Goal: Task Accomplishment & Management: Manage account settings

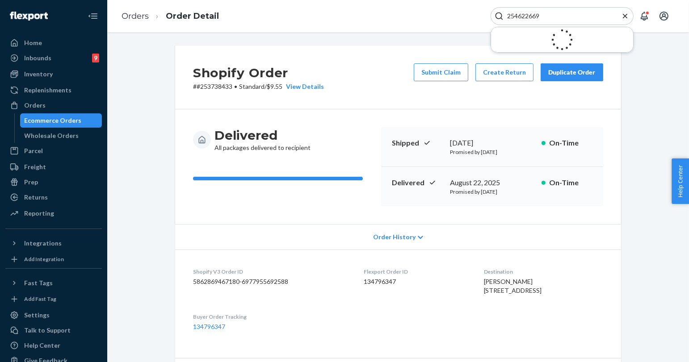
scroll to position [99, 0]
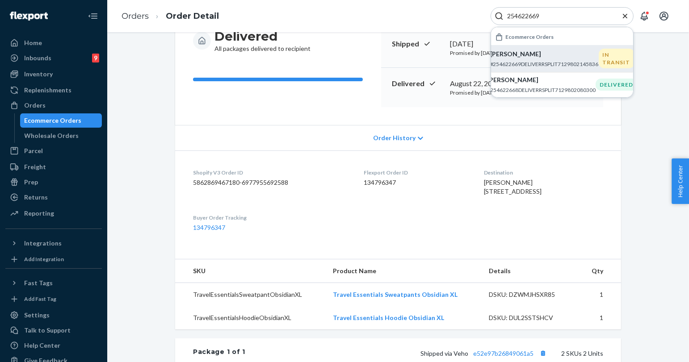
type input "254622669"
click at [581, 60] on p "#254622669DELIVERRSPLIT7129802145836" at bounding box center [544, 64] width 109 height 8
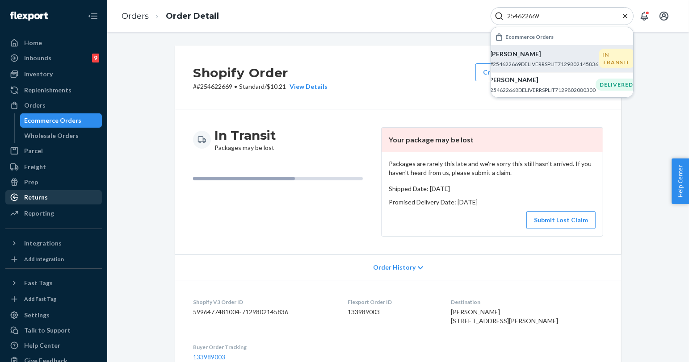
click at [65, 194] on div "Returns" at bounding box center [53, 197] width 95 height 13
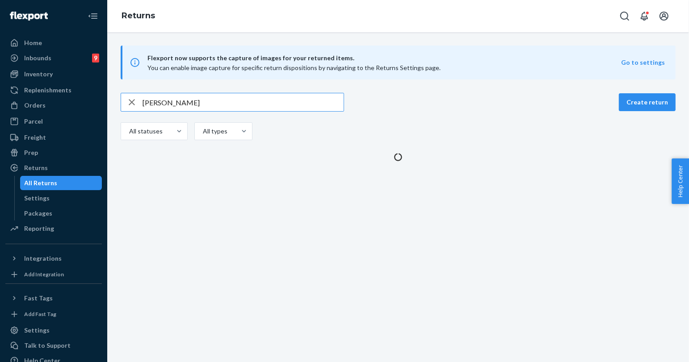
click at [171, 102] on input "[PERSON_NAME]" at bounding box center [243, 102] width 201 height 18
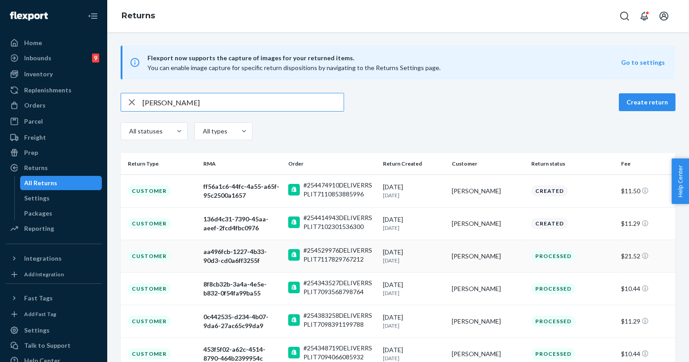
type input "[PERSON_NAME]"
click at [472, 260] on div "[PERSON_NAME]" at bounding box center [488, 256] width 72 height 9
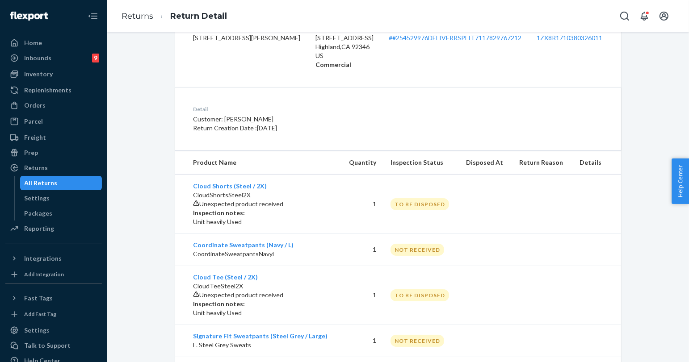
scroll to position [171, 0]
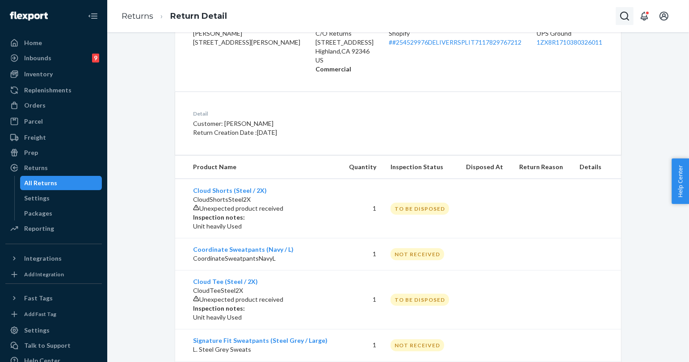
click at [619, 16] on icon "Open Search Box" at bounding box center [624, 16] width 11 height 11
click at [588, 15] on input "Search Input" at bounding box center [559, 16] width 110 height 9
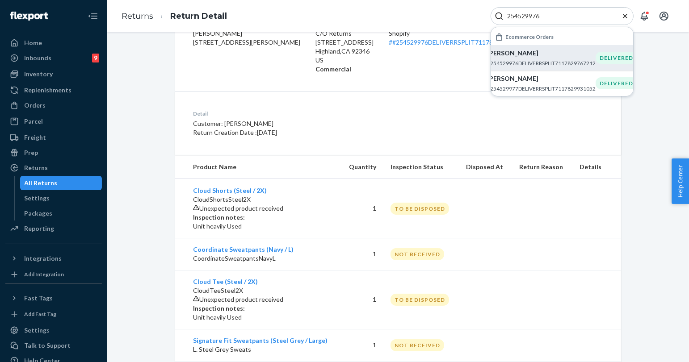
type input "254529976"
click at [550, 63] on p "#254529976DELIVERRSPLIT7117829767212" at bounding box center [541, 63] width 109 height 8
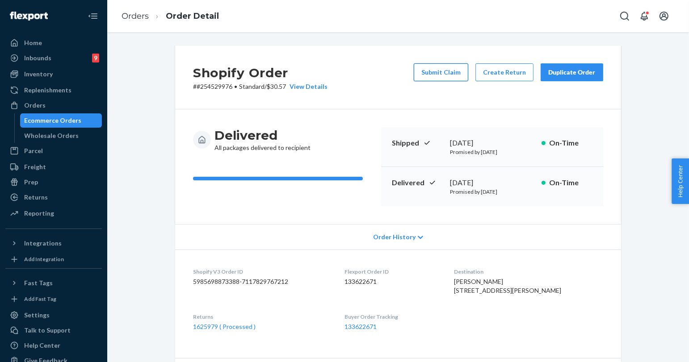
click at [428, 74] on button "Submit Claim" at bounding box center [441, 72] width 55 height 18
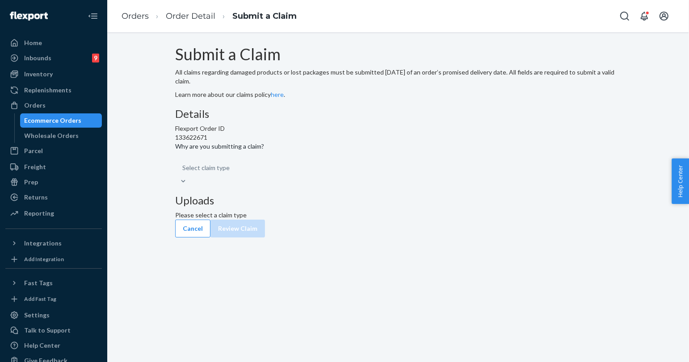
click at [346, 186] on div "Select claim type" at bounding box center [398, 172] width 446 height 27
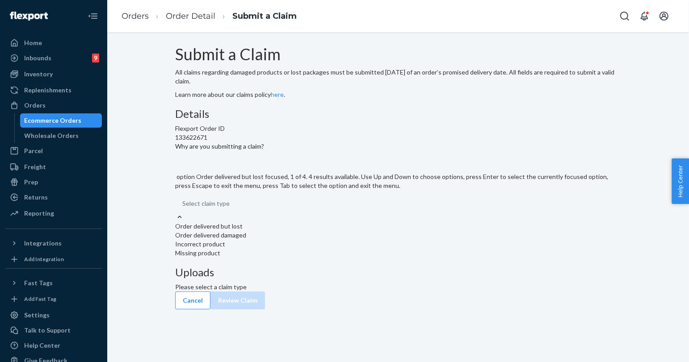
click at [330, 213] on div "Select claim type" at bounding box center [398, 204] width 446 height 18
click at [183, 208] on input "Why are you submitting a claim? option Order delivered but lost focused, 1 of 4…" at bounding box center [182, 203] width 1 height 9
click at [324, 249] on div "Incorrect product" at bounding box center [398, 244] width 446 height 9
click at [183, 208] on input "Why are you submitting a claim? option Incorrect product focused, 3 of 4. 4 res…" at bounding box center [182, 203] width 1 height 9
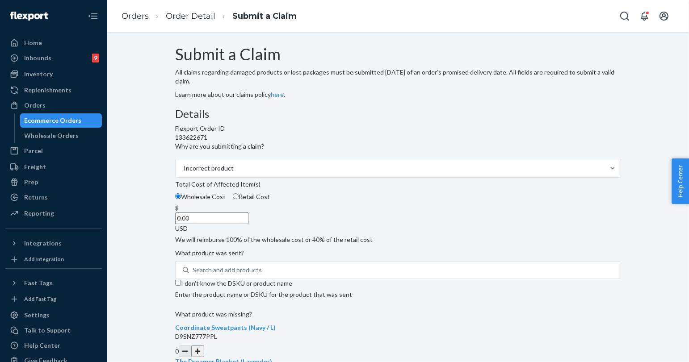
click at [248, 224] on input "0.00" at bounding box center [211, 219] width 73 height 12
type input "326.00"
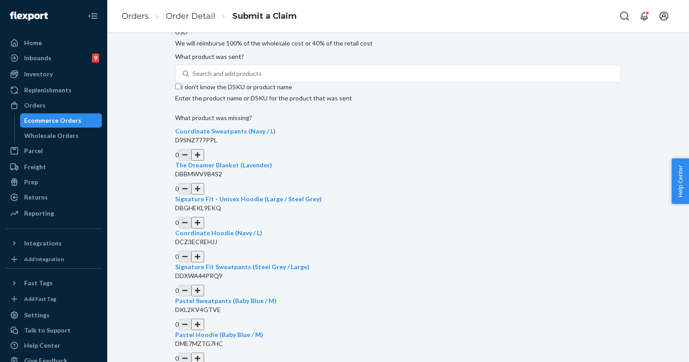
scroll to position [198, 0]
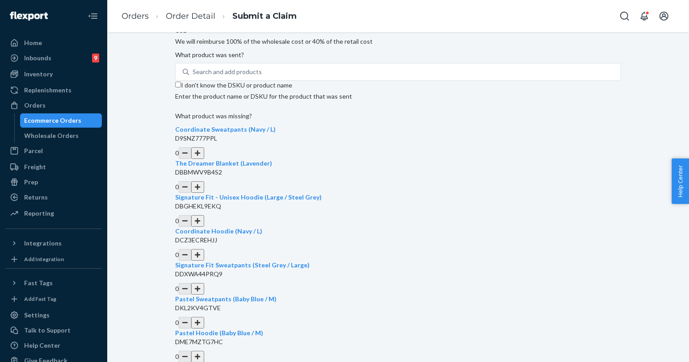
click at [181, 88] on input "I don't know the DSKU or product name" at bounding box center [178, 85] width 6 height 6
checkbox input "true"
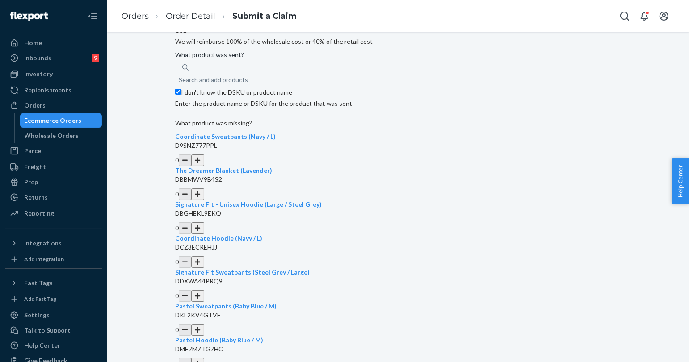
click at [204, 166] on button "button" at bounding box center [197, 161] width 13 height 12
click at [204, 200] on button "button" at bounding box center [197, 195] width 13 height 12
click at [204, 234] on button "button" at bounding box center [197, 229] width 13 height 12
click at [204, 268] on button "button" at bounding box center [197, 263] width 13 height 12
click at [204, 302] on button "button" at bounding box center [197, 297] width 13 height 12
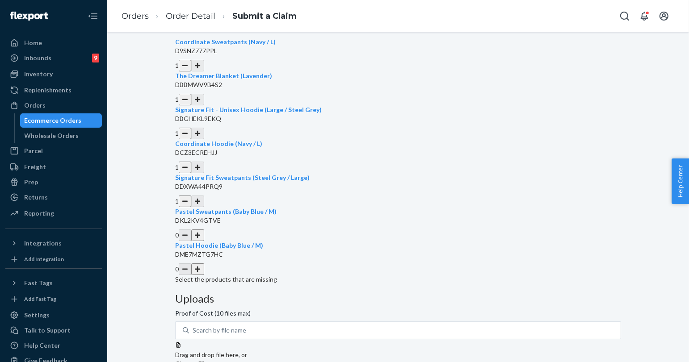
scroll to position [298, 0]
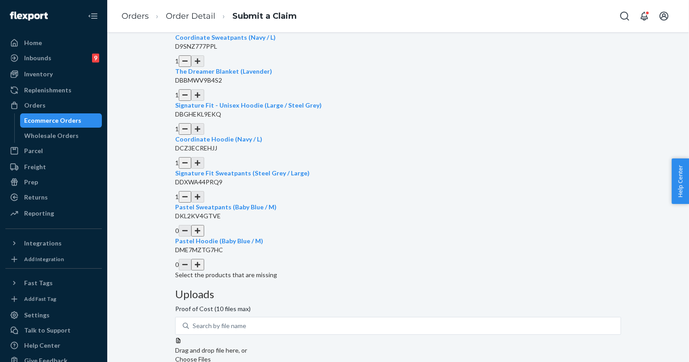
click at [204, 237] on button "button" at bounding box center [197, 231] width 13 height 12
click at [204, 271] on button "button" at bounding box center [197, 265] width 13 height 12
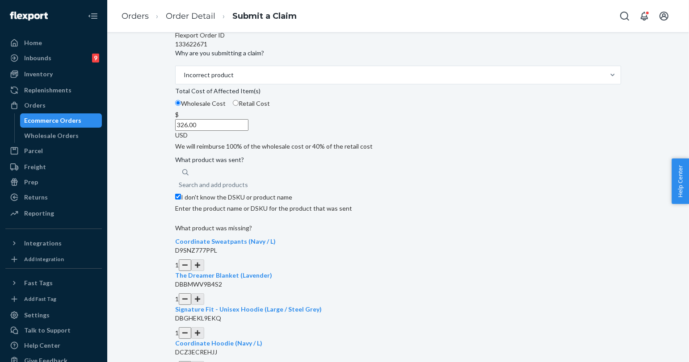
scroll to position [99, 0]
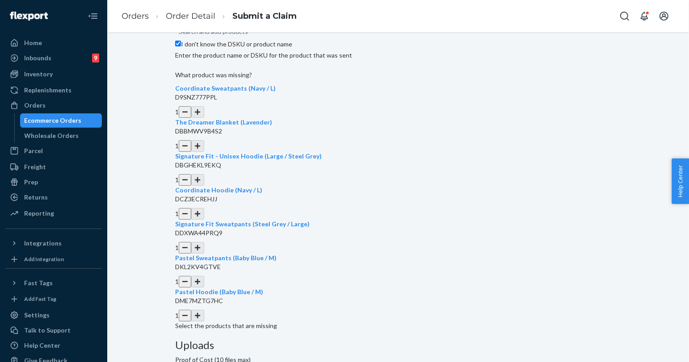
scroll to position [248, 0]
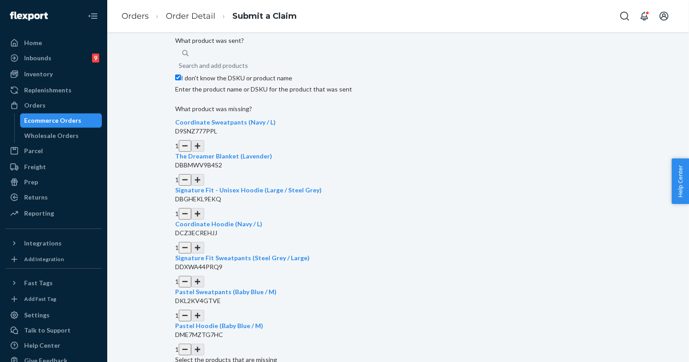
scroll to position [149, 0]
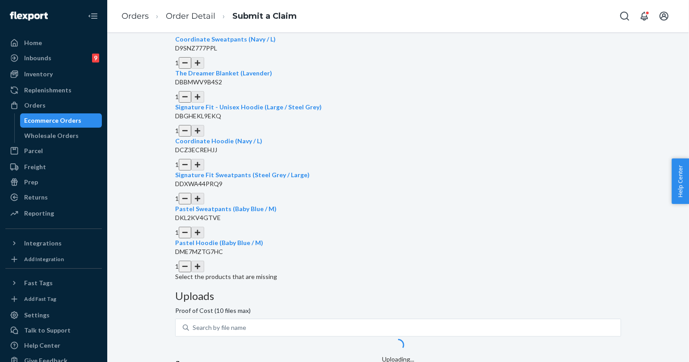
scroll to position [298, 0]
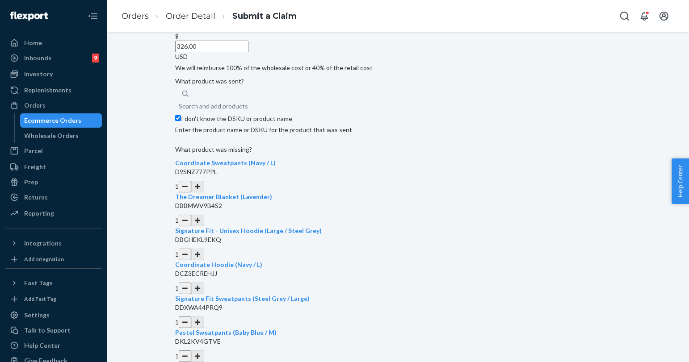
scroll to position [149, 0]
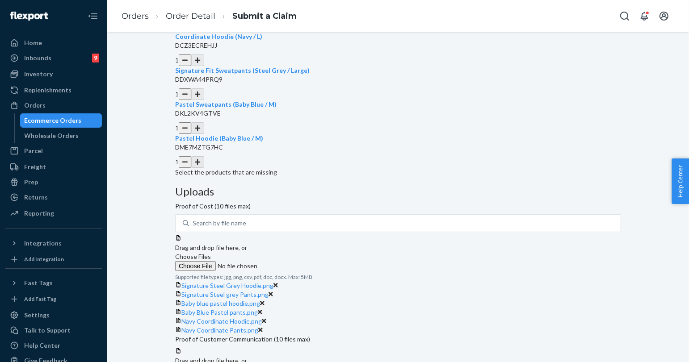
scroll to position [438, 0]
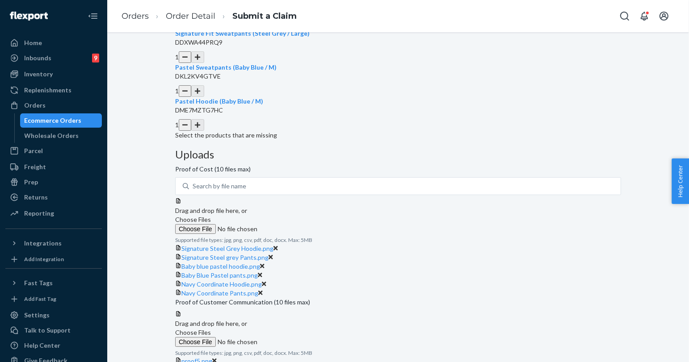
click at [297, 328] on label "Choose Files" at bounding box center [236, 337] width 122 height 19
click at [297, 337] on input "Choose Files" at bounding box center [236, 342] width 122 height 10
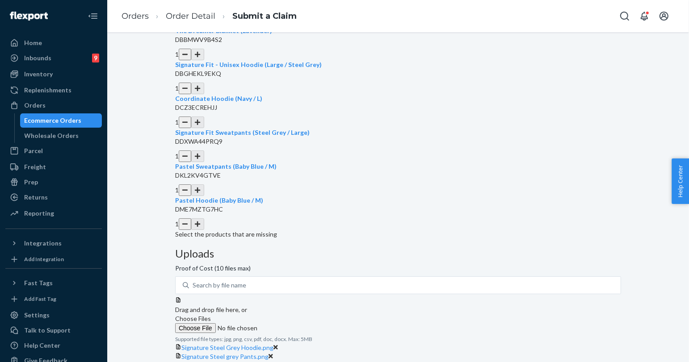
scroll to position [139, 0]
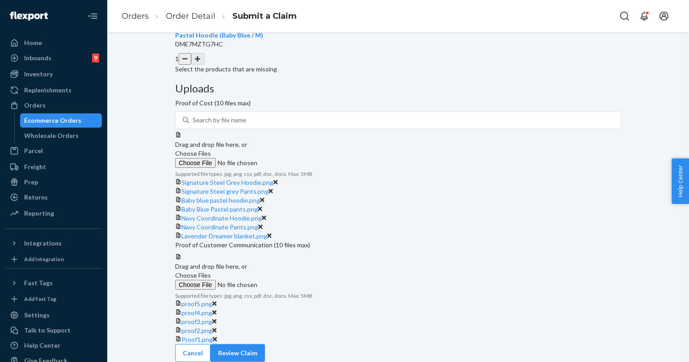
scroll to position [507, 0]
click at [211, 272] on span "Choose Files" at bounding box center [193, 276] width 36 height 8
click at [297, 280] on input "Choose Files" at bounding box center [236, 285] width 122 height 10
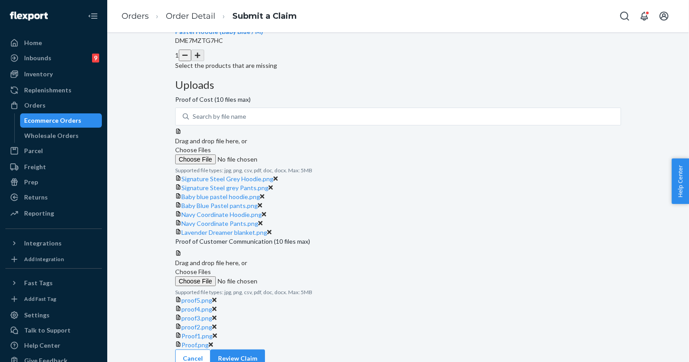
scroll to position [542, 0]
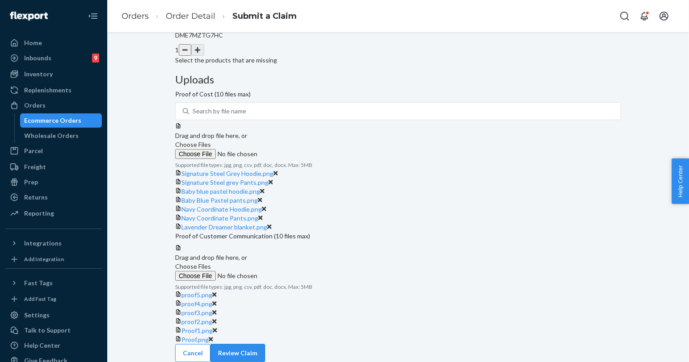
click at [265, 351] on button "Review Claim" at bounding box center [238, 354] width 55 height 18
click at [265, 350] on button "Review Claim" at bounding box center [238, 354] width 55 height 18
click at [265, 349] on button "Review Claim" at bounding box center [238, 354] width 55 height 18
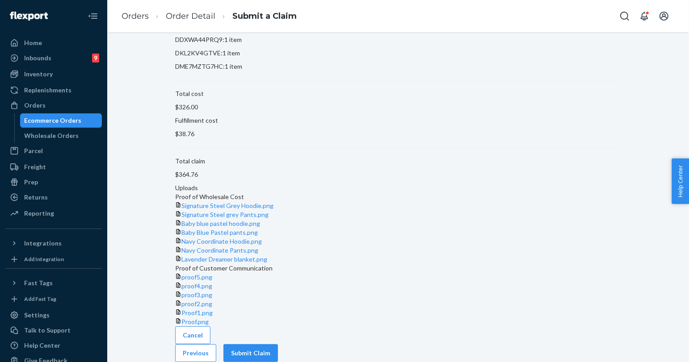
scroll to position [355, 0]
click at [278, 349] on button "Submit Claim" at bounding box center [250, 354] width 55 height 18
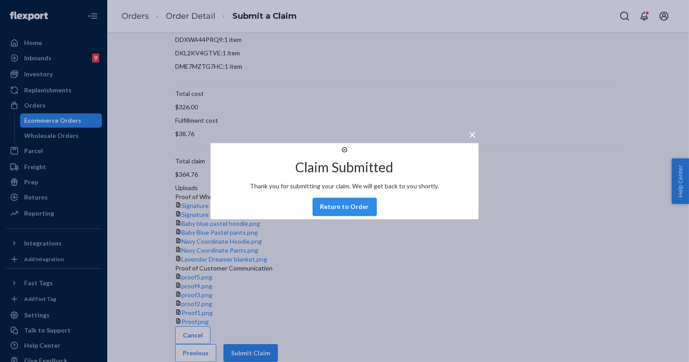
click at [344, 215] on button "Return to Order" at bounding box center [345, 207] width 64 height 18
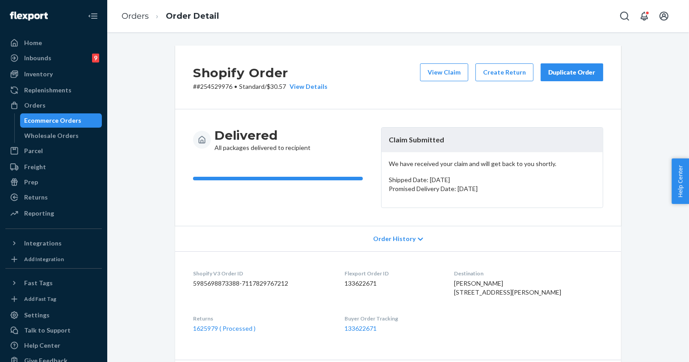
click at [575, 69] on div "Duplicate Order" at bounding box center [571, 72] width 47 height 9
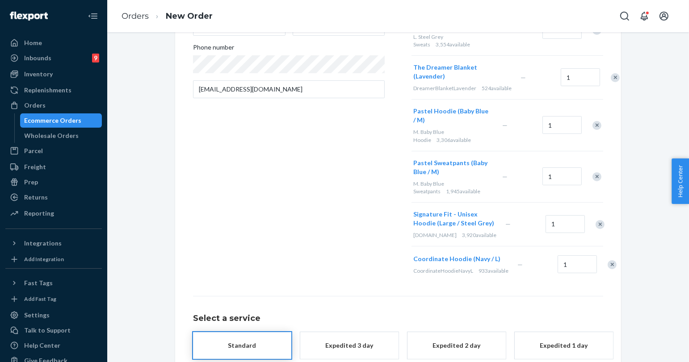
scroll to position [286, 0]
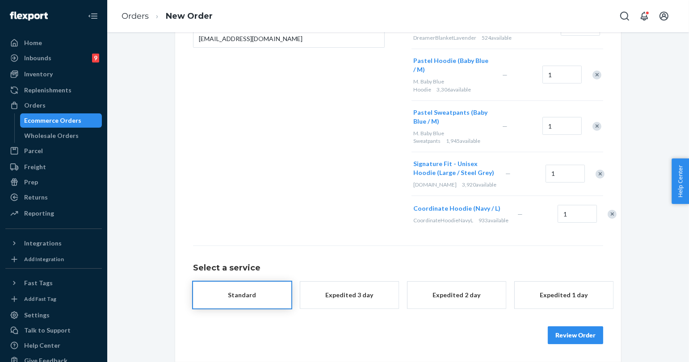
click at [571, 335] on button "Review Order" at bounding box center [575, 336] width 55 height 18
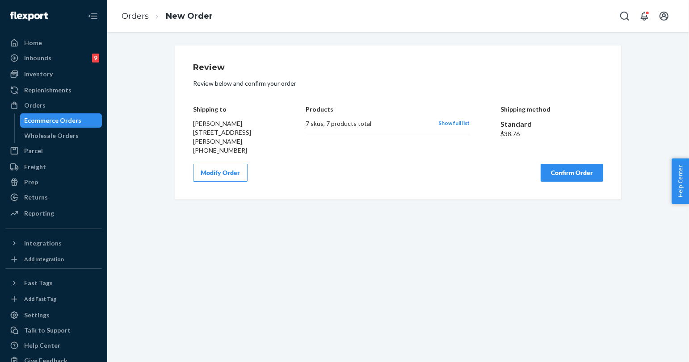
click at [566, 177] on button "Confirm Order" at bounding box center [572, 173] width 63 height 18
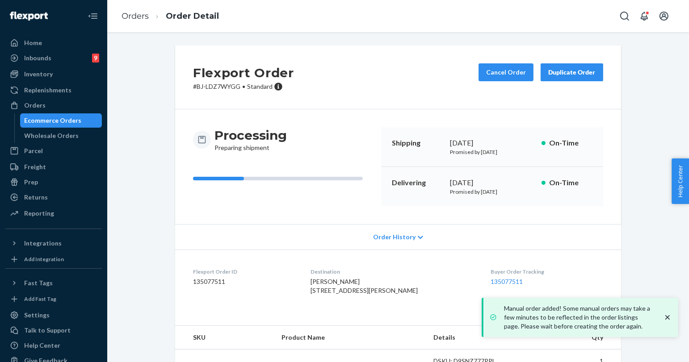
drag, startPoint x: 76, startPoint y: 194, endPoint x: 211, endPoint y: 44, distance: 202.2
click at [75, 194] on div "Returns" at bounding box center [53, 197] width 95 height 13
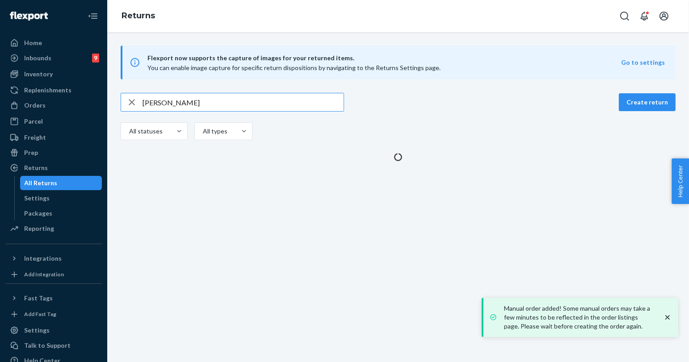
click at [223, 101] on input "[PERSON_NAME]" at bounding box center [243, 102] width 201 height 18
type input "[PERSON_NAME]"
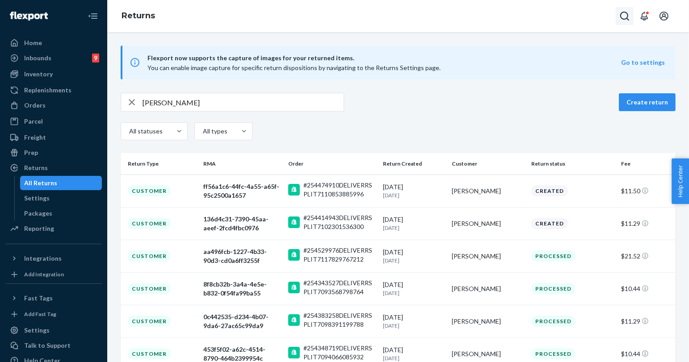
click at [626, 11] on icon "Open Search Box" at bounding box center [624, 16] width 11 height 11
click at [590, 16] on input "Search Input" at bounding box center [559, 16] width 110 height 9
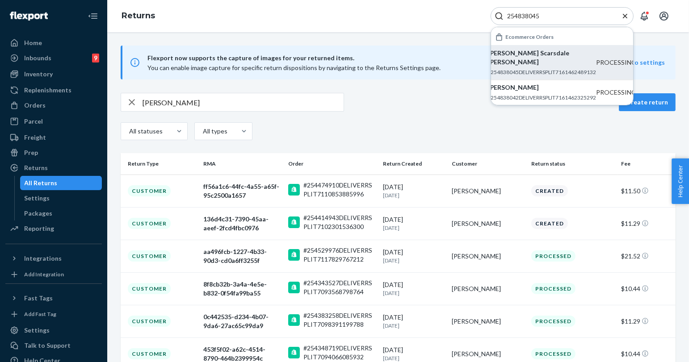
type input "254838045"
click at [568, 45] on li "[PERSON_NAME] Scarsdale [PERSON_NAME] #254838045DELIVERRSPLIT7161462489132 PROC…" at bounding box center [562, 62] width 142 height 34
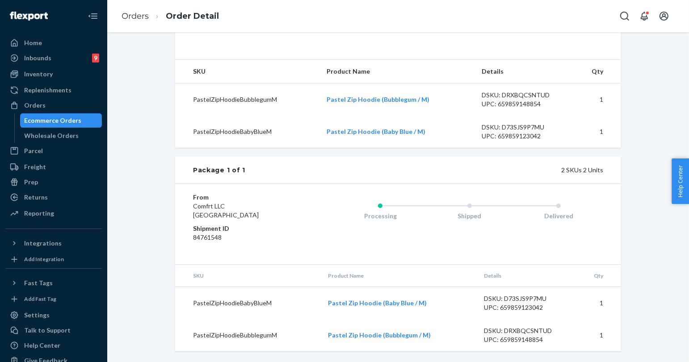
scroll to position [316, 0]
click at [621, 13] on icon "Open Search Box" at bounding box center [624, 16] width 11 height 11
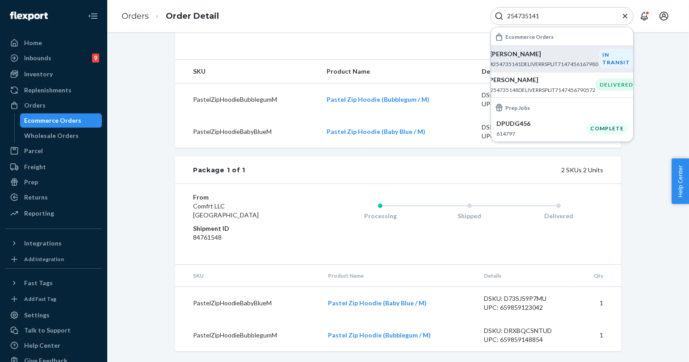
click at [543, 47] on li "[PERSON_NAME] #254735141DELIVERRSPLIT7147456167980 IN TRANSIT" at bounding box center [562, 58] width 142 height 27
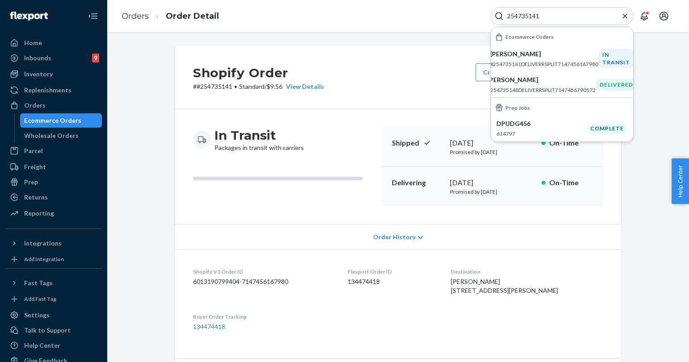
click at [531, 15] on input "254735141" at bounding box center [559, 16] width 110 height 9
paste input "155532"
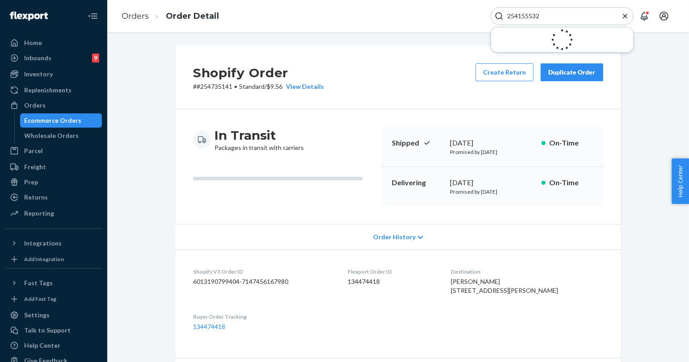
type input "254155532"
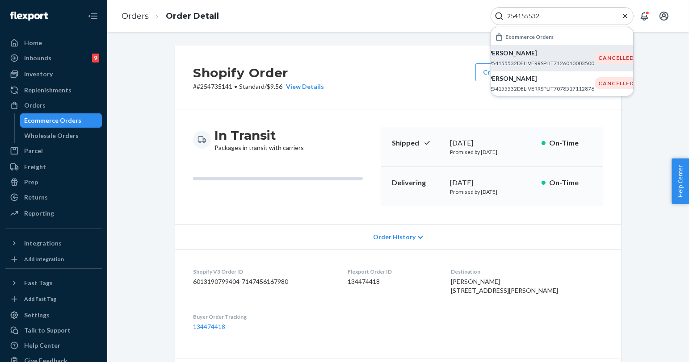
click at [497, 59] on p "#254155532DELIVERRSPLIT7126010003500" at bounding box center [540, 63] width 109 height 8
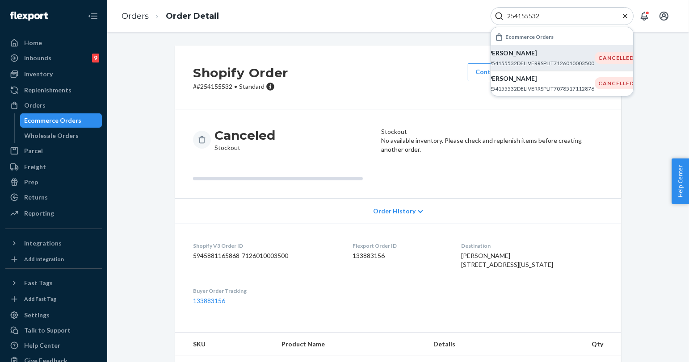
click at [376, 89] on div "Shopify Order # #[PHONE_NUMBER] • Standard Contact Support Duplicate Order" at bounding box center [398, 78] width 446 height 64
drag, startPoint x: 627, startPoint y: 12, endPoint x: 602, endPoint y: 28, distance: 30.5
click at [627, 12] on icon "Close Search" at bounding box center [625, 16] width 9 height 9
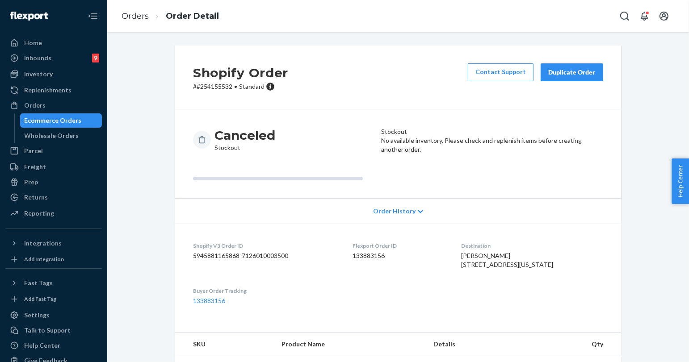
click at [568, 72] on div "Duplicate Order" at bounding box center [571, 72] width 47 height 9
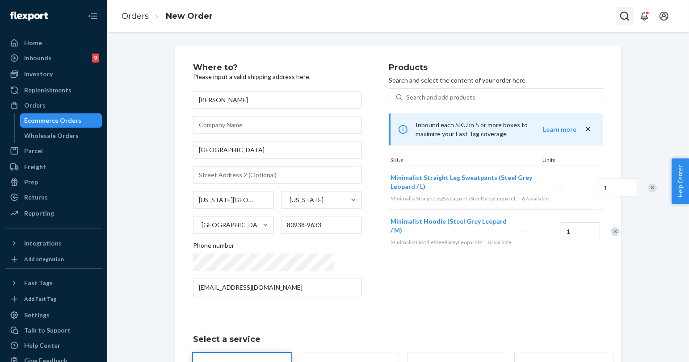
click at [619, 17] on button "Open Search Box" at bounding box center [625, 16] width 18 height 18
click at [576, 17] on input "Search Input" at bounding box center [559, 16] width 110 height 9
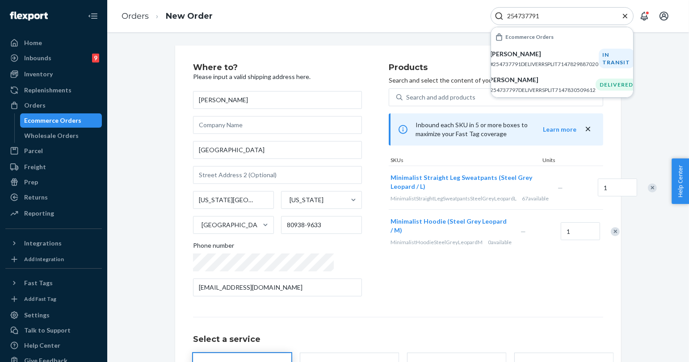
click at [531, 16] on input "254737791" at bounding box center [559, 16] width 110 height 9
paste input "835815"
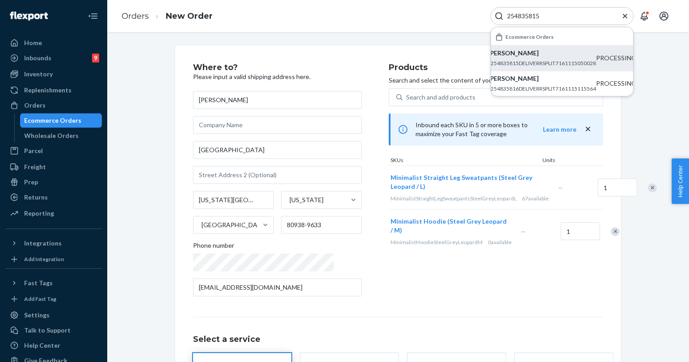
type input "254835815"
click at [547, 62] on p "#254835815DELIVERRSPLIT7161115050028" at bounding box center [542, 63] width 109 height 8
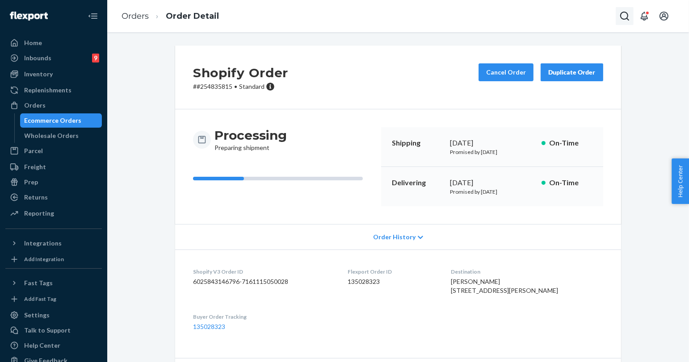
click at [627, 13] on icon "Open Search Box" at bounding box center [624, 16] width 9 height 9
click at [590, 14] on input "Search Input" at bounding box center [559, 16] width 110 height 9
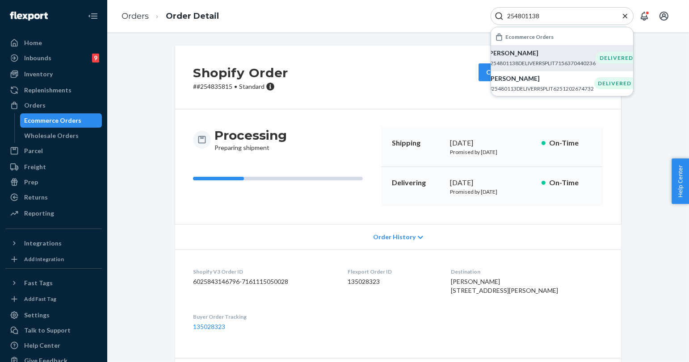
type input "254801138"
click at [540, 60] on p "#254801138DELIVERRSPLIT7156370440236" at bounding box center [541, 63] width 109 height 8
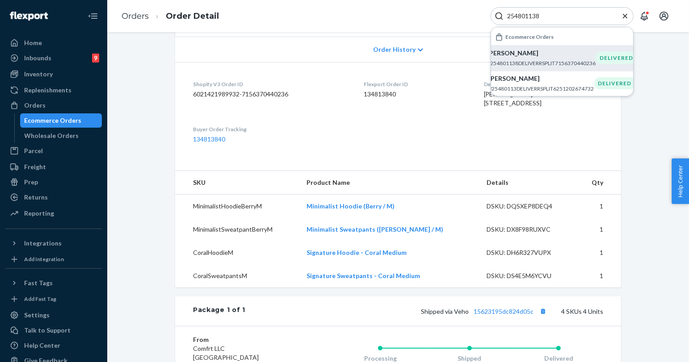
scroll to position [198, 0]
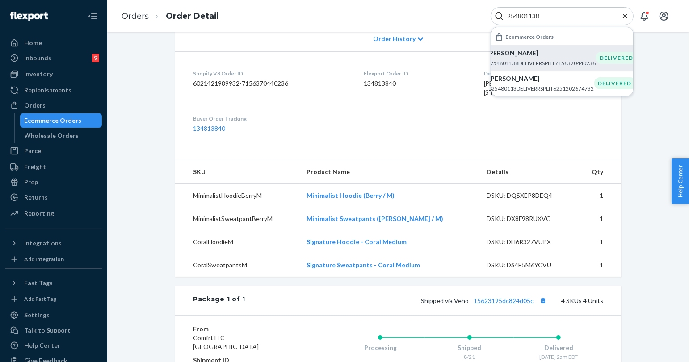
click at [623, 18] on icon "Close Search" at bounding box center [625, 15] width 4 height 4
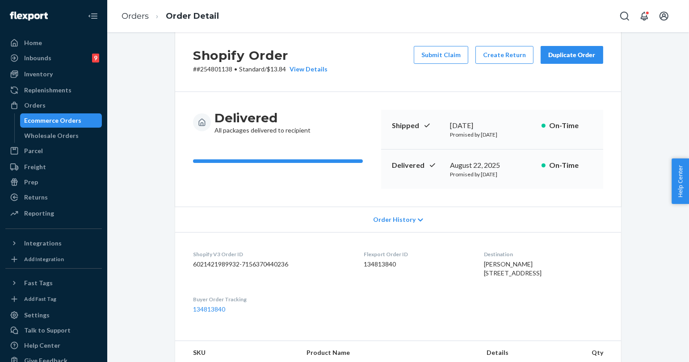
scroll to position [0, 0]
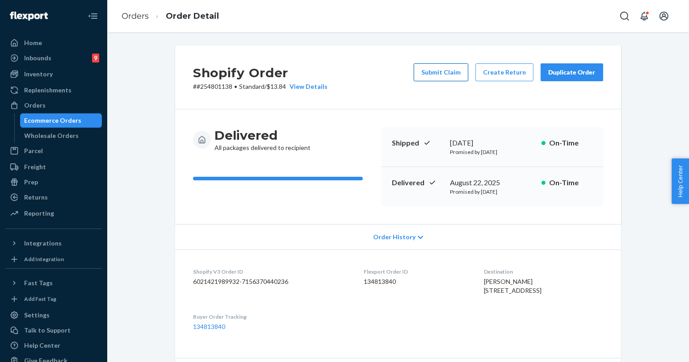
click at [457, 76] on button "Submit Claim" at bounding box center [441, 72] width 55 height 18
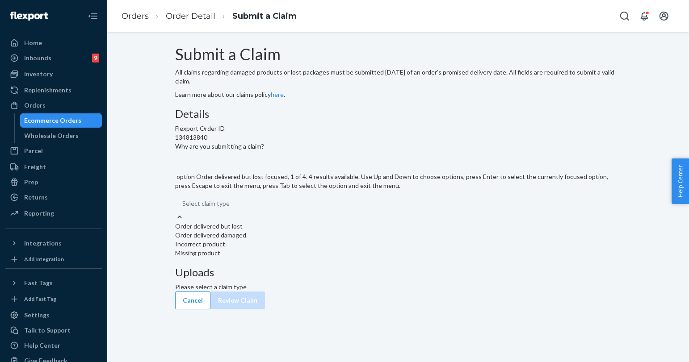
click at [336, 213] on div "Select claim type" at bounding box center [398, 204] width 446 height 18
click at [183, 208] on input "Why are you submitting a claim? option Order delivered but lost focused, 1 of 4…" at bounding box center [182, 203] width 1 height 9
click at [319, 258] on div "Missing product" at bounding box center [398, 253] width 446 height 9
click at [183, 208] on input "Why are you submitting a claim? option Missing product focused, 4 of 4. 4 resul…" at bounding box center [182, 203] width 1 height 9
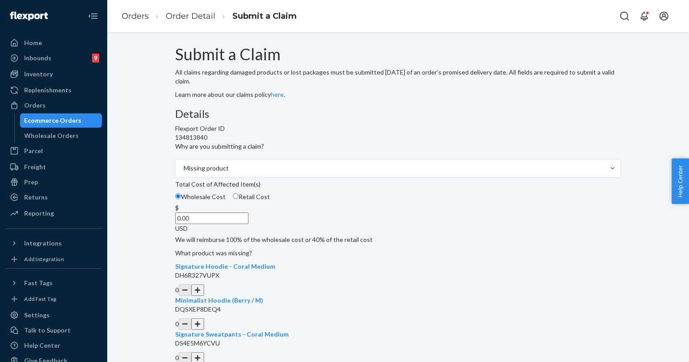
click at [248, 224] on input "0.00" at bounding box center [211, 219] width 73 height 12
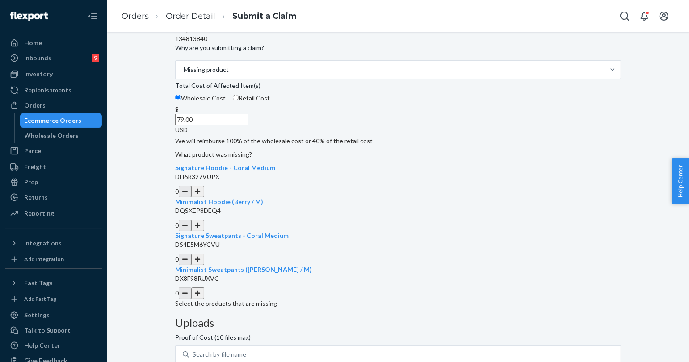
scroll to position [99, 0]
type input "79.00"
click at [204, 197] on button "button" at bounding box center [197, 191] width 13 height 12
click at [204, 265] on button "button" at bounding box center [197, 259] width 13 height 12
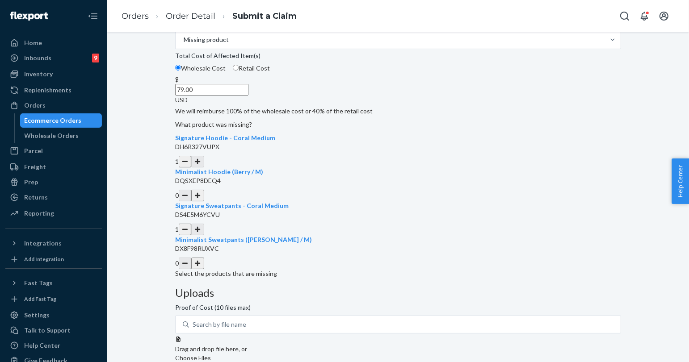
scroll to position [144, 0]
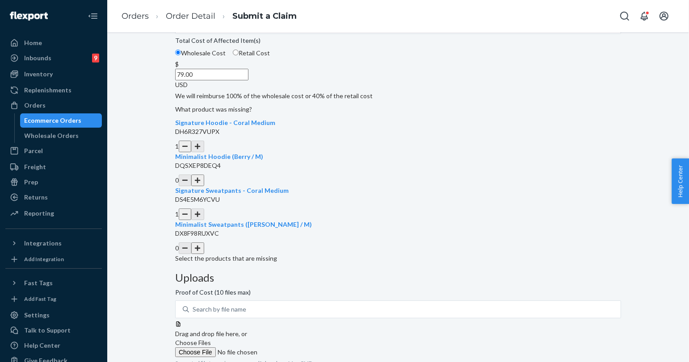
click at [297, 339] on label "Choose Files" at bounding box center [236, 348] width 122 height 19
click at [297, 348] on input "Choose Files" at bounding box center [236, 353] width 122 height 10
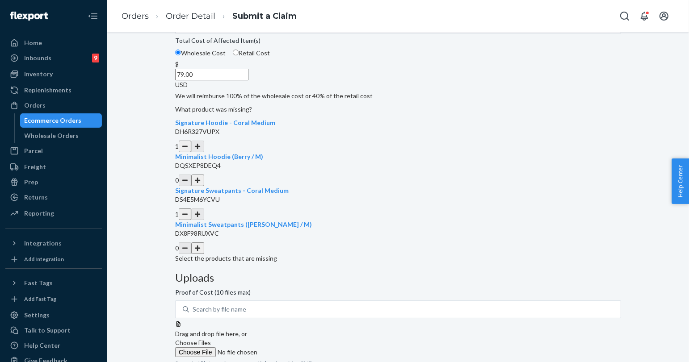
click at [211, 339] on span "Choose Files" at bounding box center [193, 343] width 36 height 8
click at [297, 348] on input "Choose Files" at bounding box center [236, 353] width 122 height 10
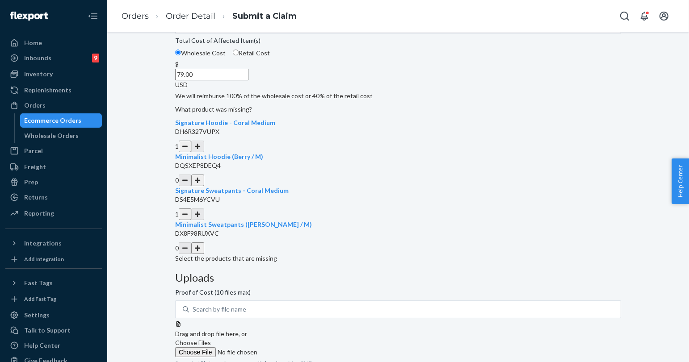
scroll to position [160, 0]
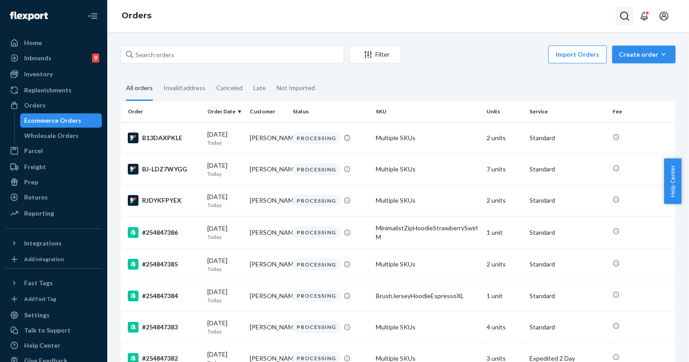
click at [623, 12] on icon "Open Search Box" at bounding box center [624, 16] width 9 height 9
click at [597, 12] on input "Search Input" at bounding box center [559, 16] width 110 height 9
type input "254801138"
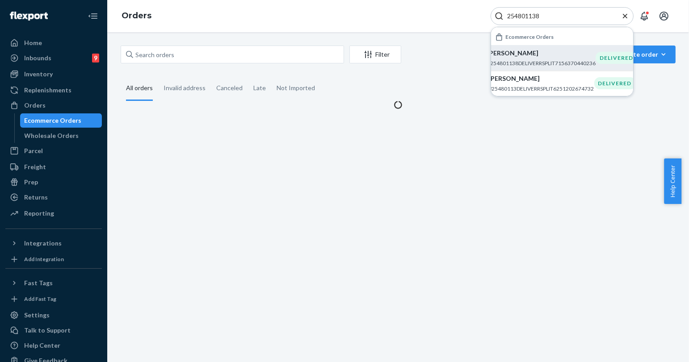
click at [515, 55] on p "[PERSON_NAME]" at bounding box center [541, 53] width 109 height 9
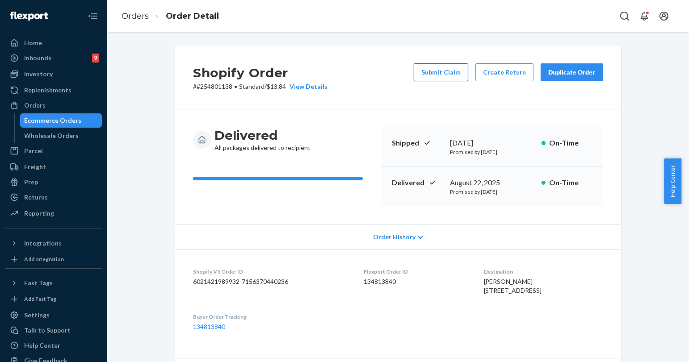
click at [439, 76] on button "Submit Claim" at bounding box center [441, 72] width 55 height 18
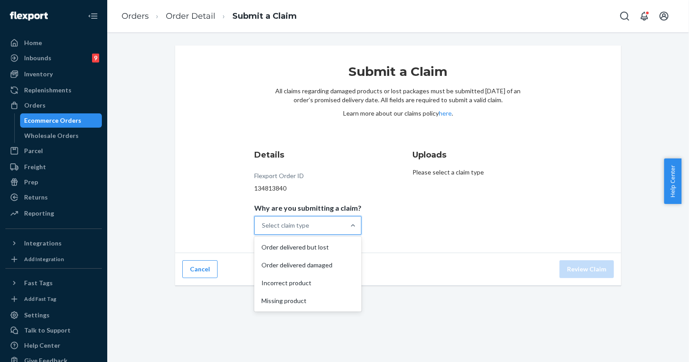
click at [305, 230] on div "Select claim type" at bounding box center [300, 226] width 90 height 18
click at [263, 230] on input "Why are you submitting a claim? option Order delivered but lost focused, 1 of 4…" at bounding box center [262, 225] width 1 height 9
click at [332, 301] on div "Missing product" at bounding box center [308, 301] width 104 height 18
click at [263, 230] on input "Why are you submitting a claim? option Missing product focused, 4 of 4. 4 resul…" at bounding box center [262, 225] width 1 height 9
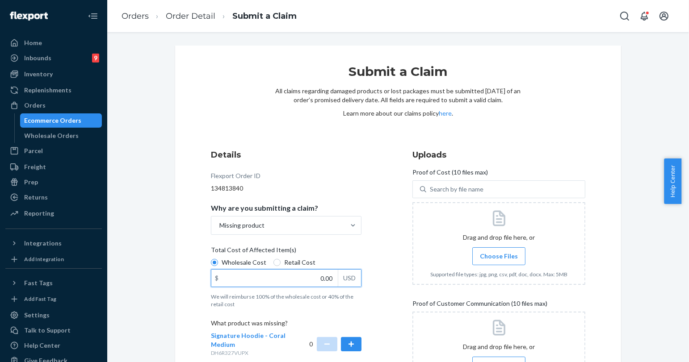
click at [311, 274] on input "0.00" at bounding box center [274, 278] width 126 height 17
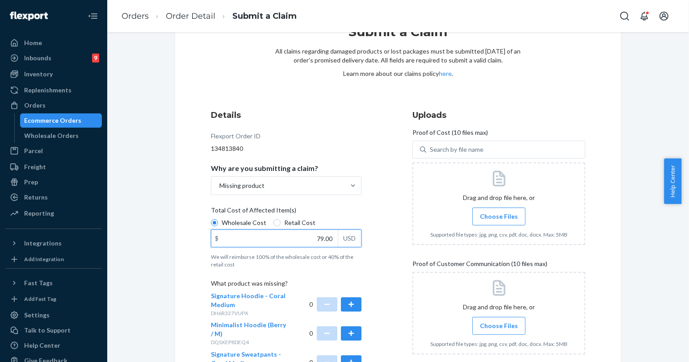
scroll to position [99, 0]
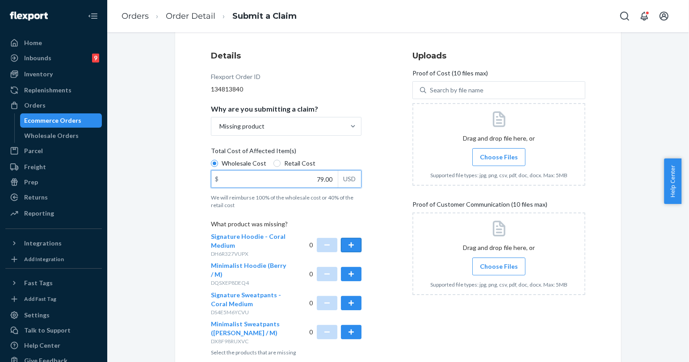
type input "79.00"
click at [349, 248] on button "button" at bounding box center [351, 245] width 21 height 14
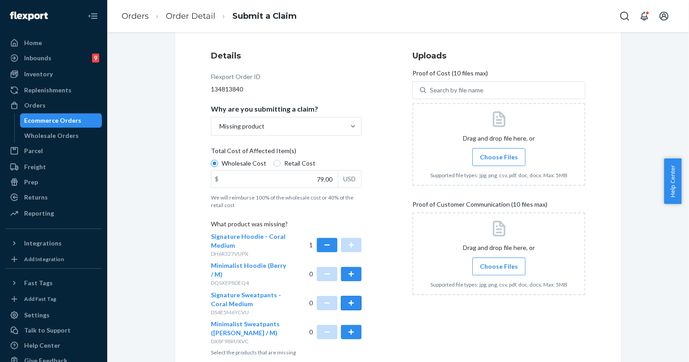
click at [354, 302] on button "button" at bounding box center [351, 303] width 21 height 14
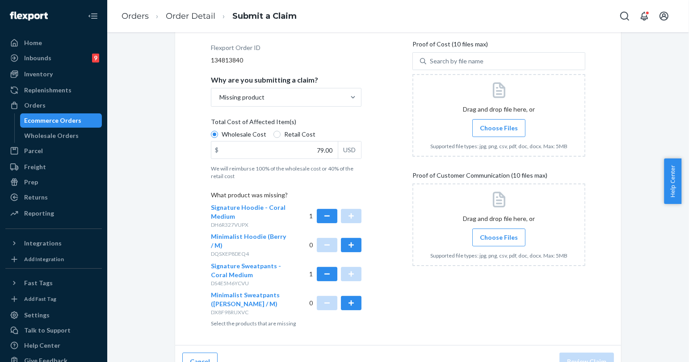
scroll to position [144, 0]
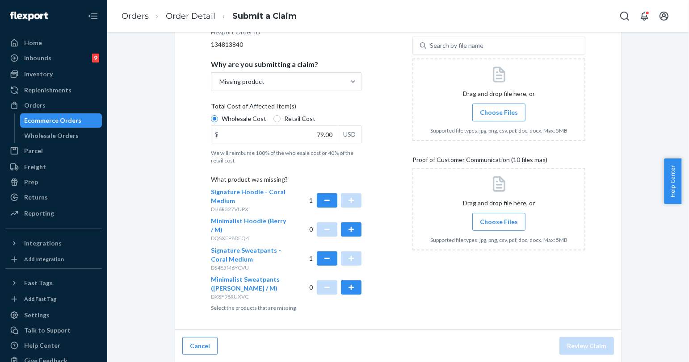
click at [489, 106] on label "Choose Files" at bounding box center [498, 113] width 53 height 18
click at [499, 108] on input "Choose Files" at bounding box center [499, 113] width 0 height 10
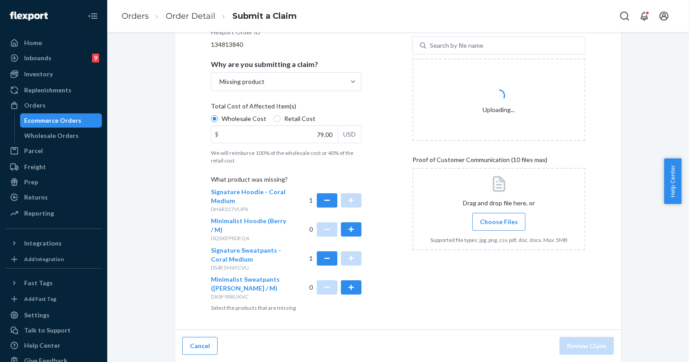
click at [499, 215] on label "Choose Files" at bounding box center [498, 222] width 53 height 18
click at [499, 217] on input "Choose Files" at bounding box center [499, 222] width 0 height 10
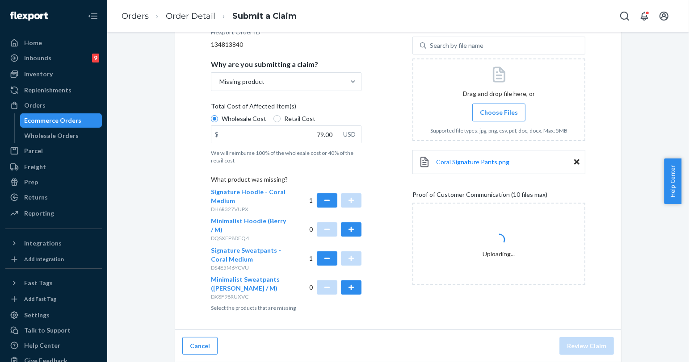
click at [494, 112] on span "Choose Files" at bounding box center [499, 112] width 38 height 9
click at [499, 112] on input "Choose Files" at bounding box center [499, 113] width 0 height 10
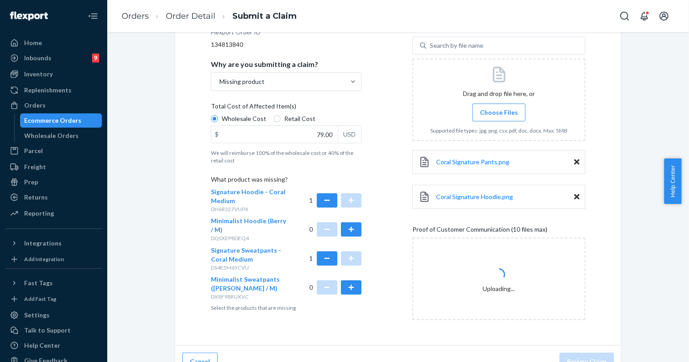
scroll to position [160, 0]
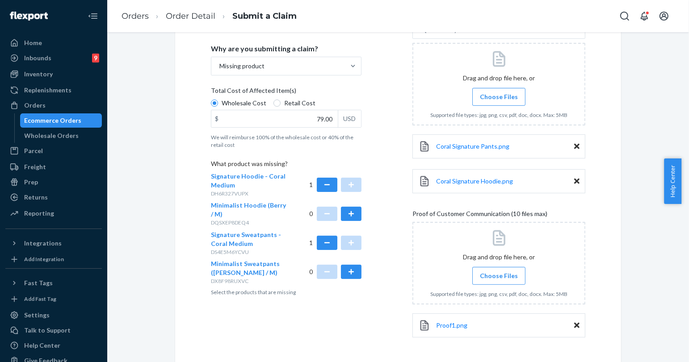
click at [496, 270] on label "Choose Files" at bounding box center [498, 276] width 53 height 18
click at [499, 271] on input "Choose Files" at bounding box center [499, 276] width 0 height 10
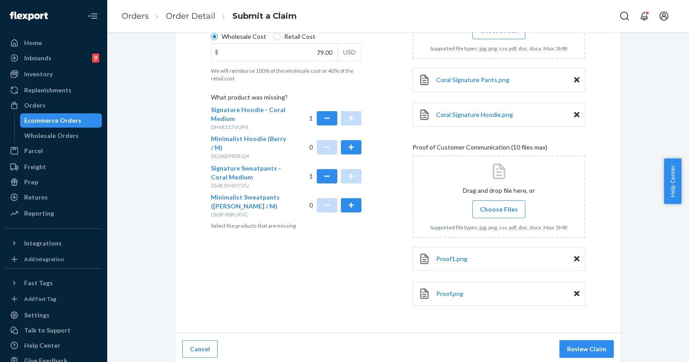
scroll to position [229, 0]
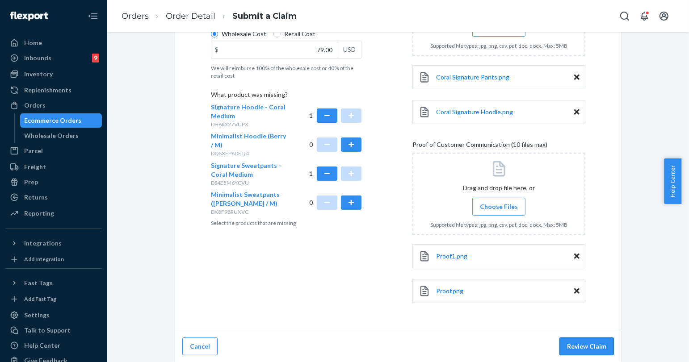
click at [580, 345] on button "Review Claim" at bounding box center [587, 347] width 55 height 18
click at [580, 346] on button "Review Claim" at bounding box center [587, 347] width 55 height 18
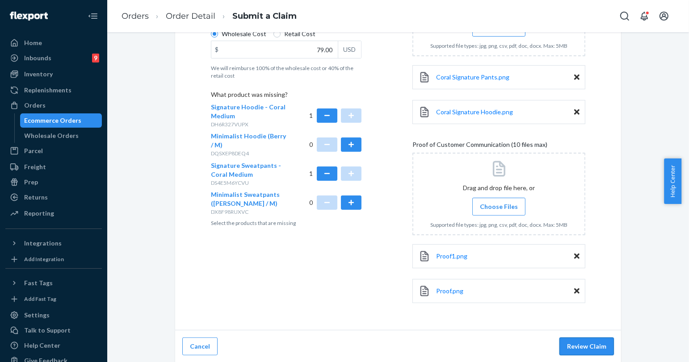
scroll to position [42, 0]
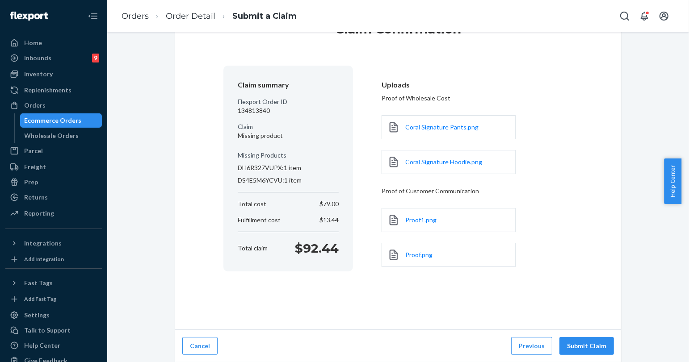
click at [580, 346] on button "Submit Claim" at bounding box center [587, 346] width 55 height 18
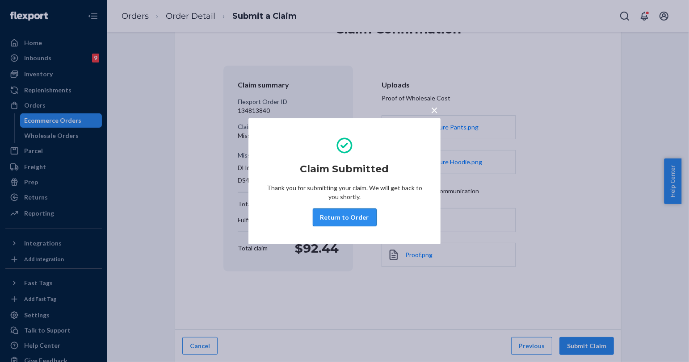
click at [354, 215] on button "Return to Order" at bounding box center [345, 218] width 64 height 18
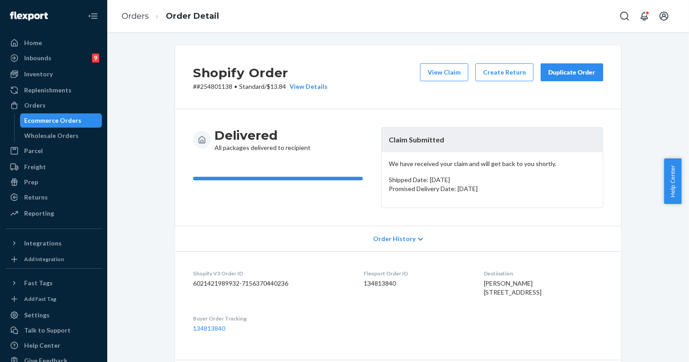
click at [562, 69] on div "Duplicate Order" at bounding box center [571, 72] width 47 height 9
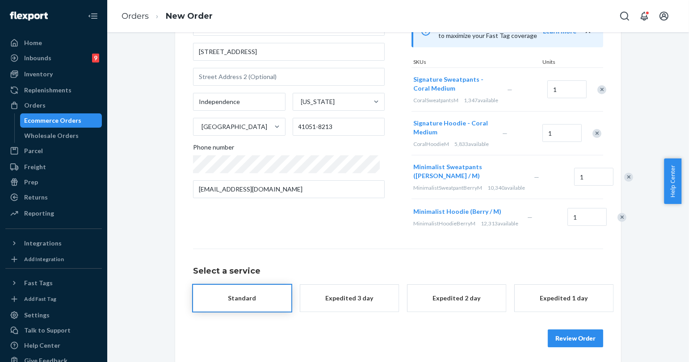
scroll to position [99, 0]
click at [624, 181] on div "Remove Item" at bounding box center [628, 176] width 9 height 9
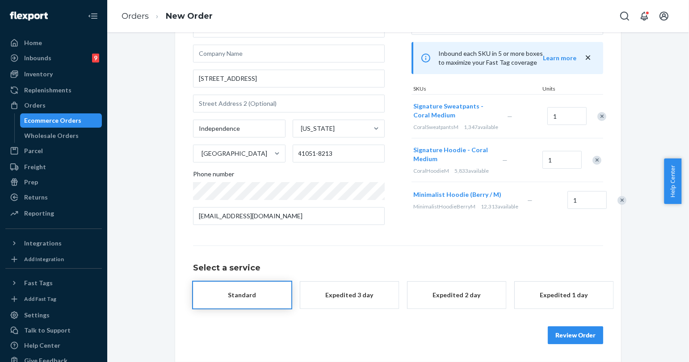
click at [618, 205] on div "Remove Item" at bounding box center [622, 200] width 9 height 9
click at [574, 331] on button "Review Order" at bounding box center [575, 336] width 55 height 18
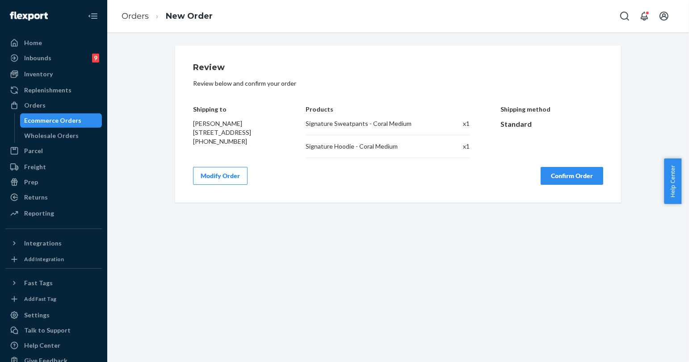
click at [544, 173] on button "Confirm Order" at bounding box center [572, 176] width 63 height 18
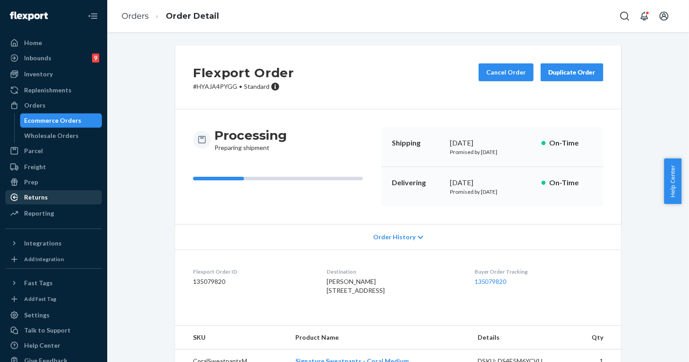
click at [62, 195] on div "Returns" at bounding box center [53, 197] width 95 height 13
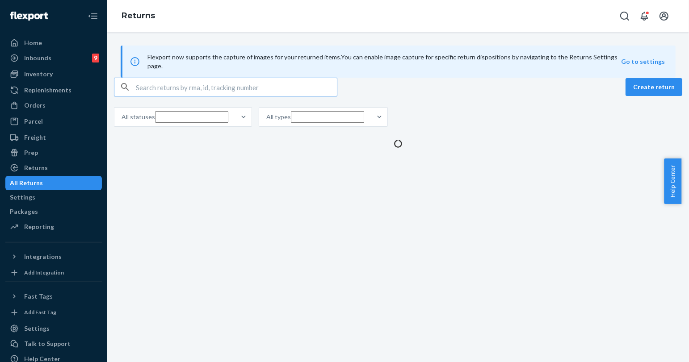
click at [215, 96] on input "text" at bounding box center [236, 87] width 201 height 18
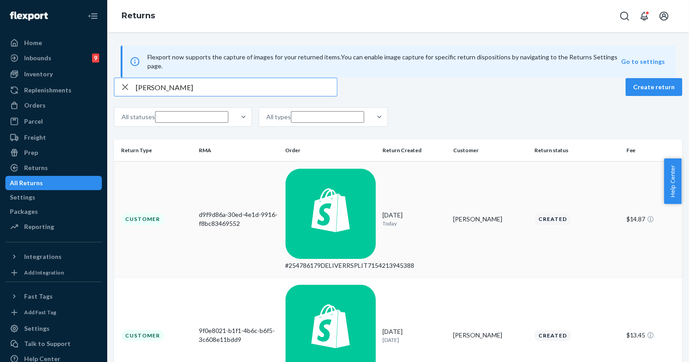
type input "Kimberly Palmer"
click at [450, 199] on td "Kimberly Palmer" at bounding box center [490, 219] width 81 height 116
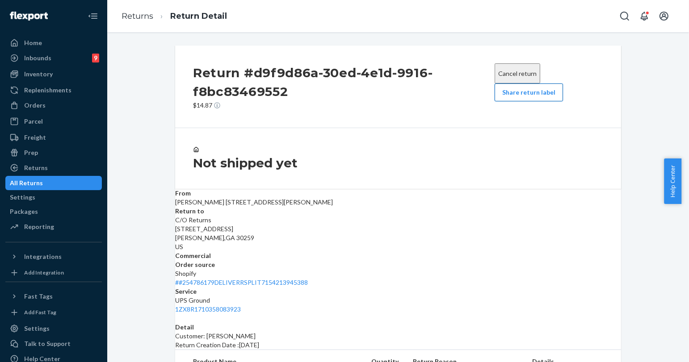
click at [526, 101] on button "Share return label" at bounding box center [529, 93] width 68 height 18
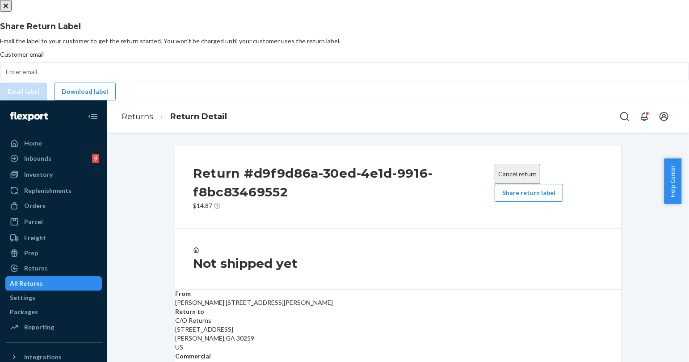
click at [348, 101] on div "Share Return Label Email the label to your customer to get the return started. …" at bounding box center [344, 61] width 689 height 80
click at [116, 101] on button "Download label" at bounding box center [85, 92] width 62 height 18
